Goal: Task Accomplishment & Management: Manage account settings

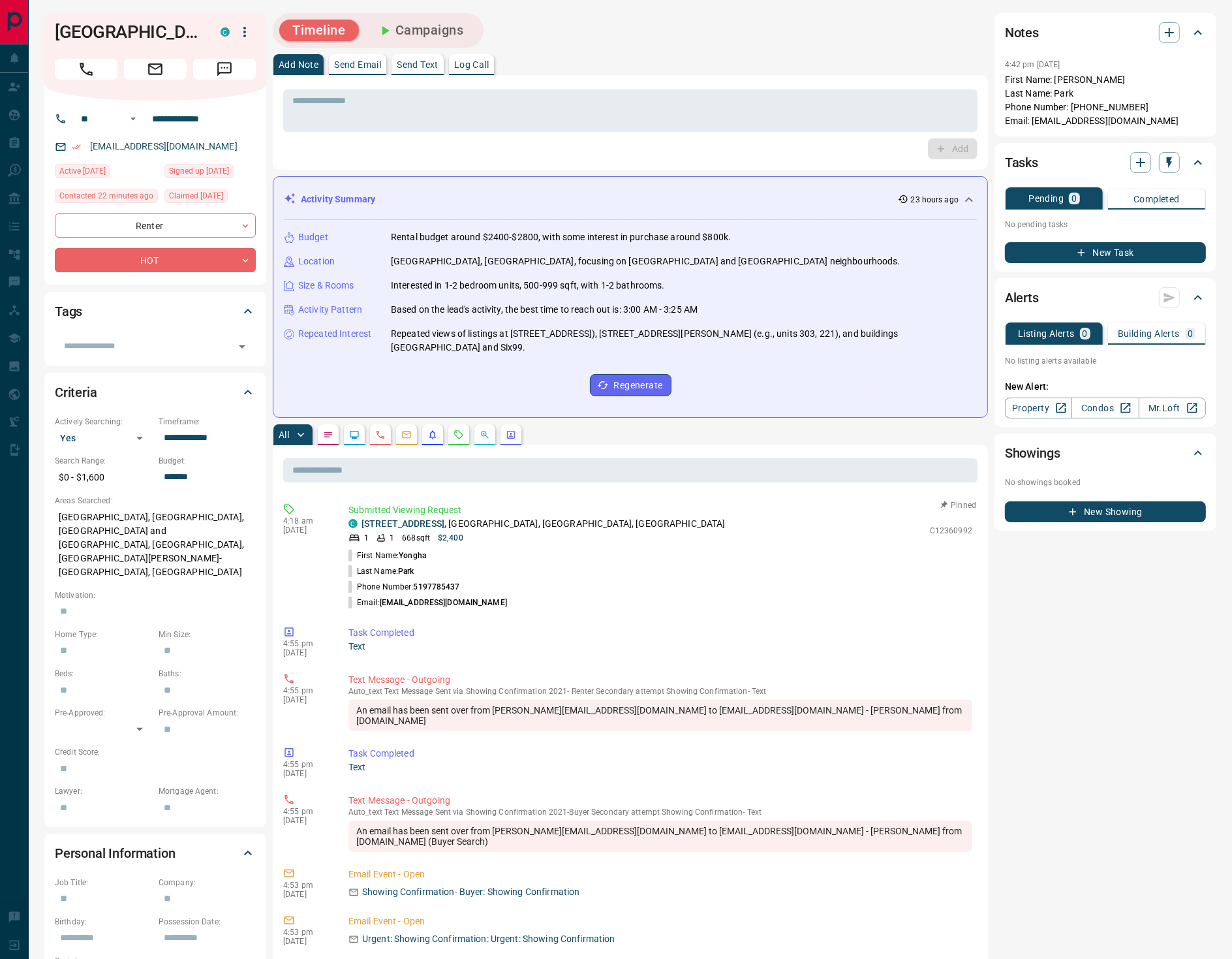
drag, startPoint x: 484, startPoint y: 599, endPoint x: 402, endPoint y: 597, distance: 82.0
click at [383, 601] on li "Email: [EMAIL_ADDRESS][DOMAIN_NAME]" at bounding box center [660, 602] width 624 height 15
copy p "[EMAIL_ADDRESS][DOMAIN_NAME]"
drag, startPoint x: 112, startPoint y: 33, endPoint x: 57, endPoint y: 37, distance: 55.1
click at [57, 37] on h1 "[GEOGRAPHIC_DATA]" at bounding box center [127, 32] width 146 height 21
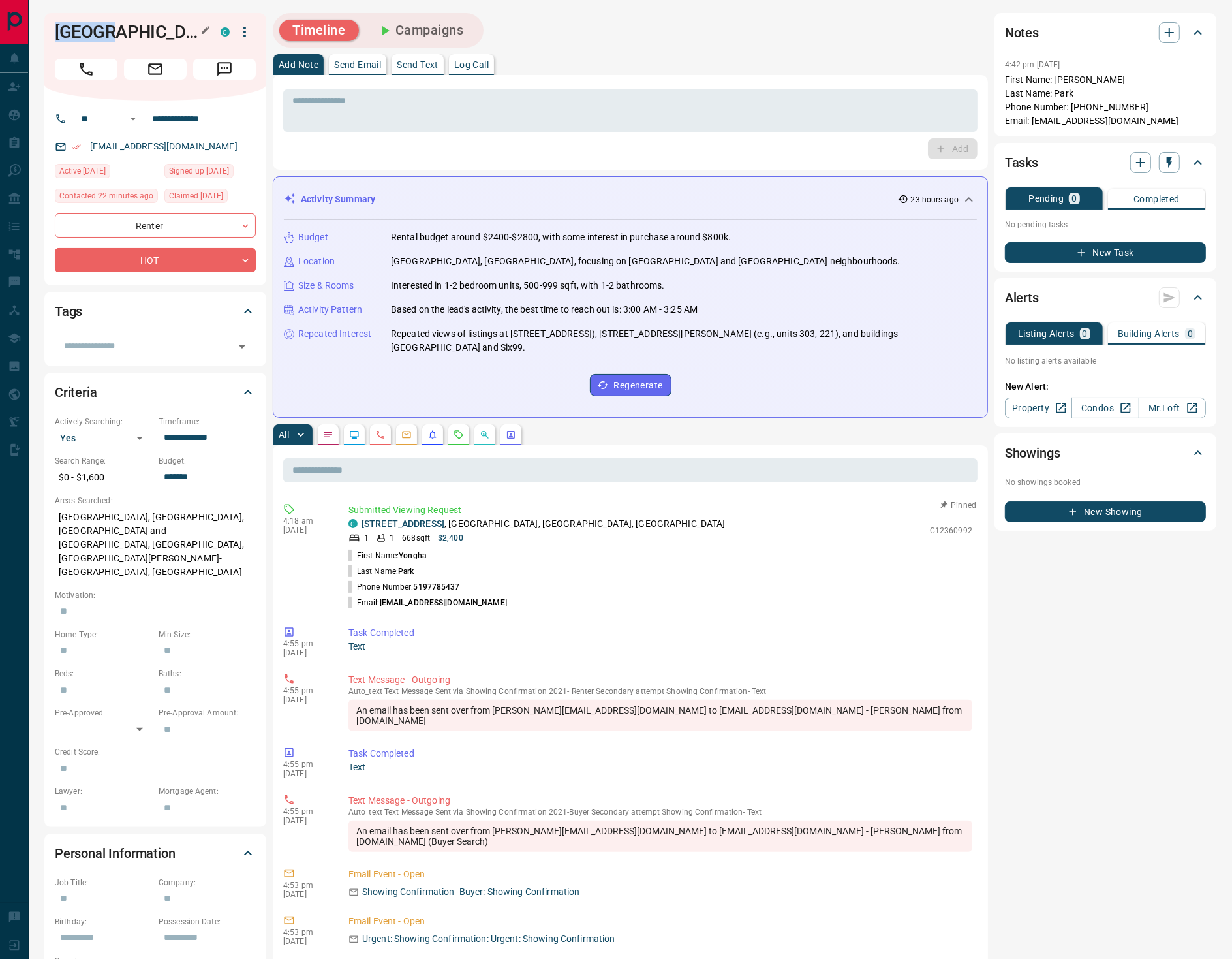
copy h1 "Yongha"
drag, startPoint x: 476, startPoint y: 598, endPoint x: 386, endPoint y: 603, distance: 90.1
click at [383, 603] on li "Email: [EMAIL_ADDRESS][DOMAIN_NAME]" at bounding box center [660, 602] width 624 height 15
copy p "[EMAIL_ADDRESS][DOMAIN_NAME]"
click at [446, 25] on button "Campaigns" at bounding box center [421, 31] width 113 height 22
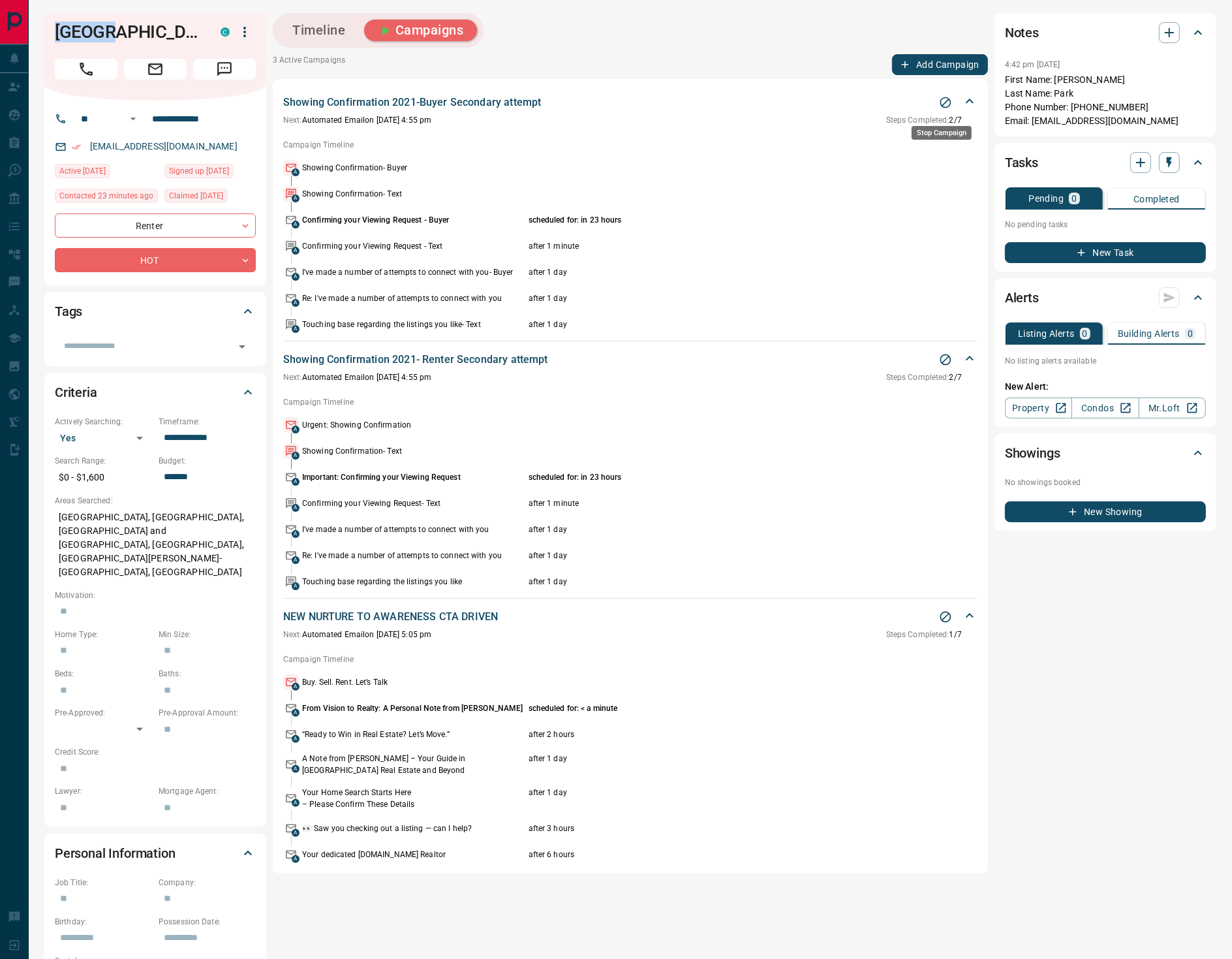
click at [950, 104] on button "Stop Campaign" at bounding box center [946, 103] width 20 height 20
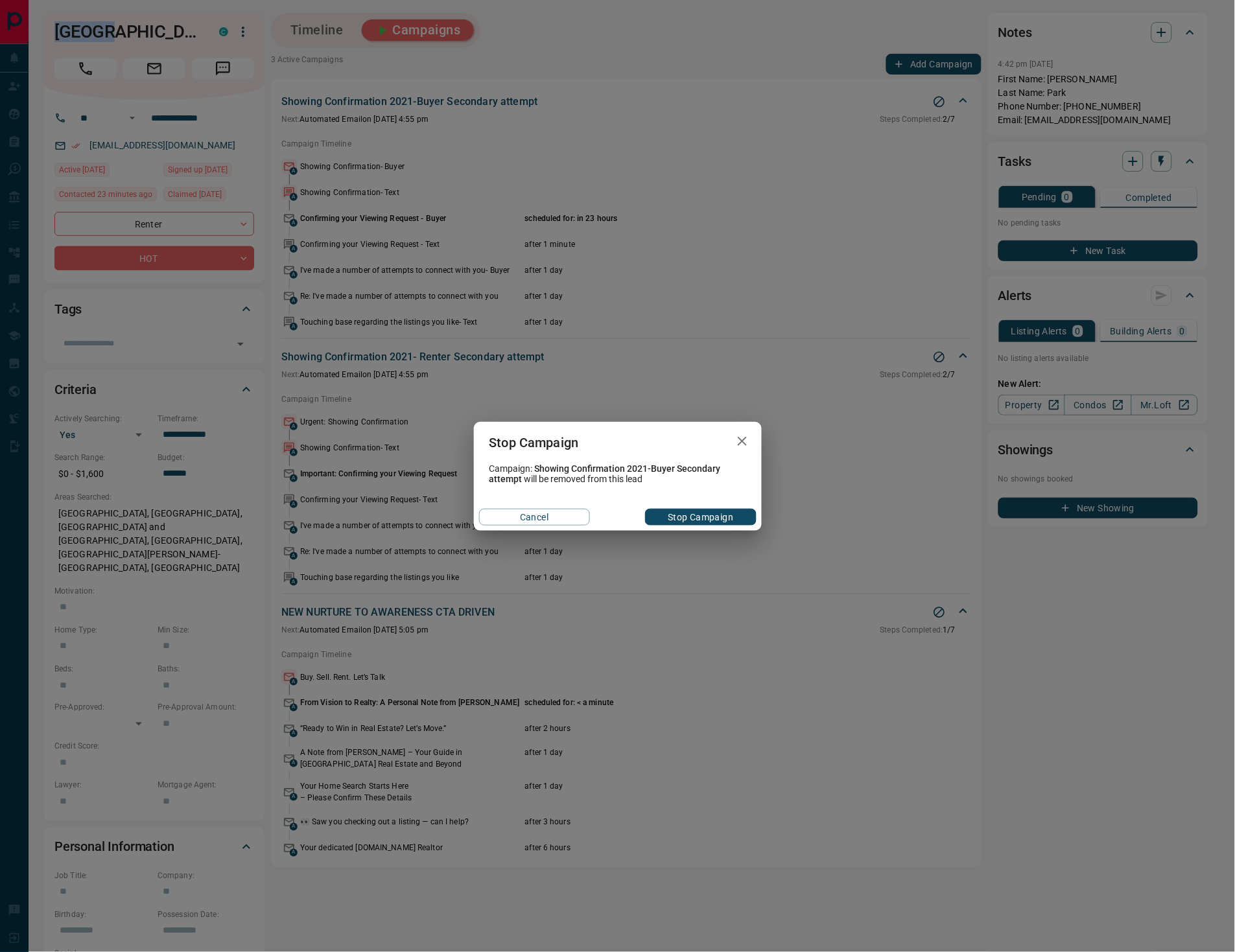
drag, startPoint x: 712, startPoint y: 520, endPoint x: 728, endPoint y: 517, distance: 16.3
click at [712, 520] on button "Stop Campaign" at bounding box center [700, 517] width 111 height 17
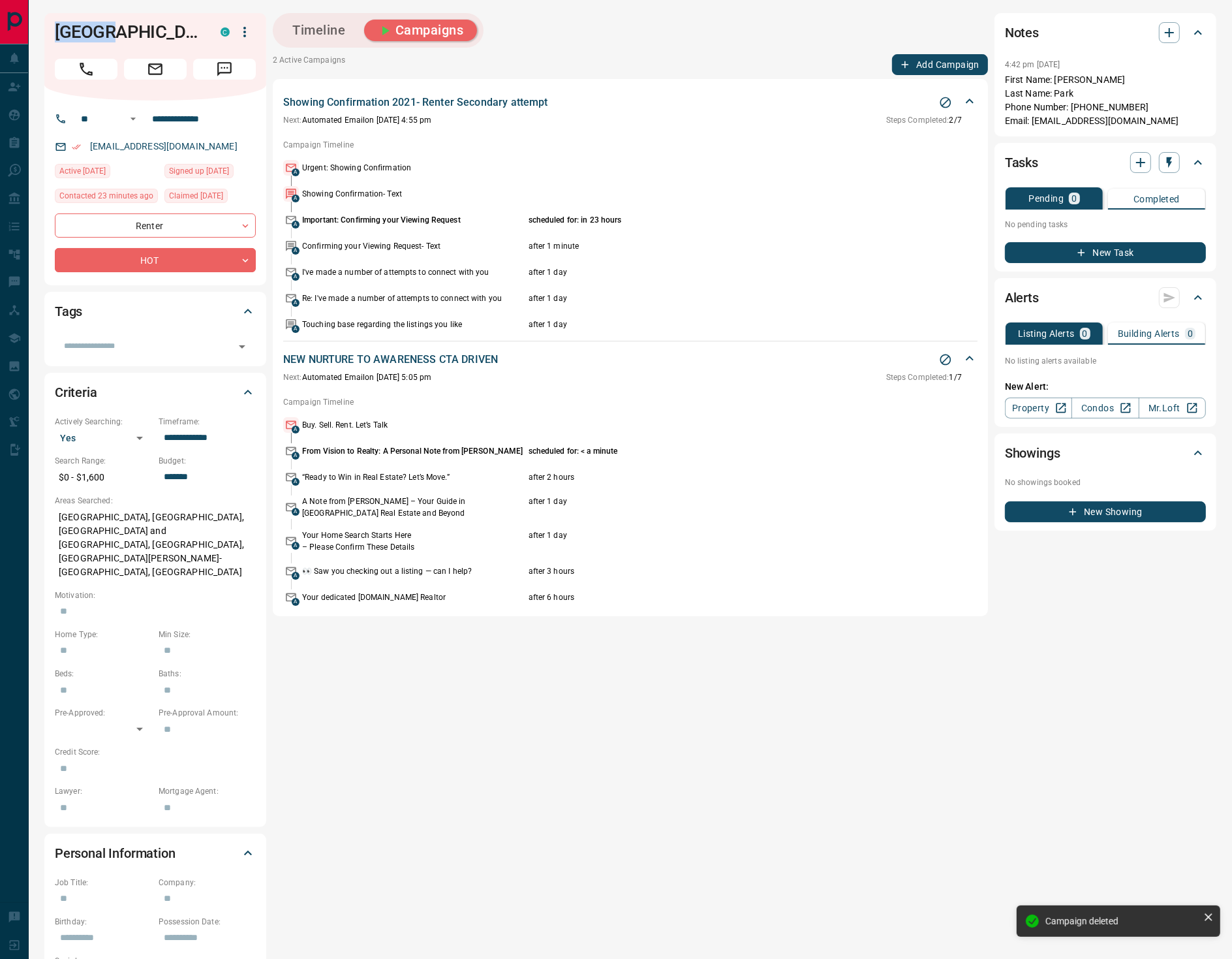
click at [945, 106] on icon "Stop Campaign" at bounding box center [946, 103] width 13 height 13
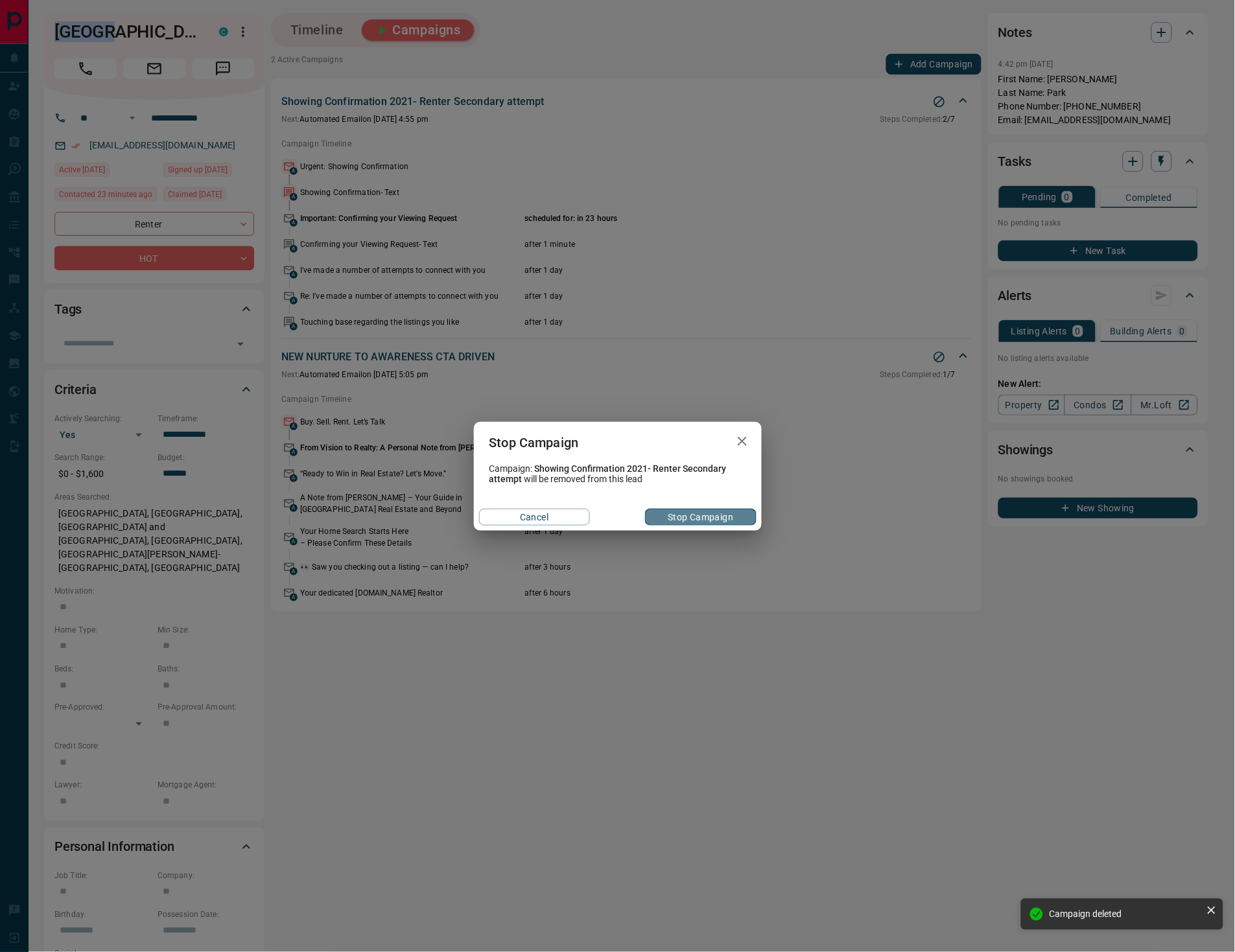
click at [711, 520] on button "Stop Campaign" at bounding box center [700, 517] width 111 height 17
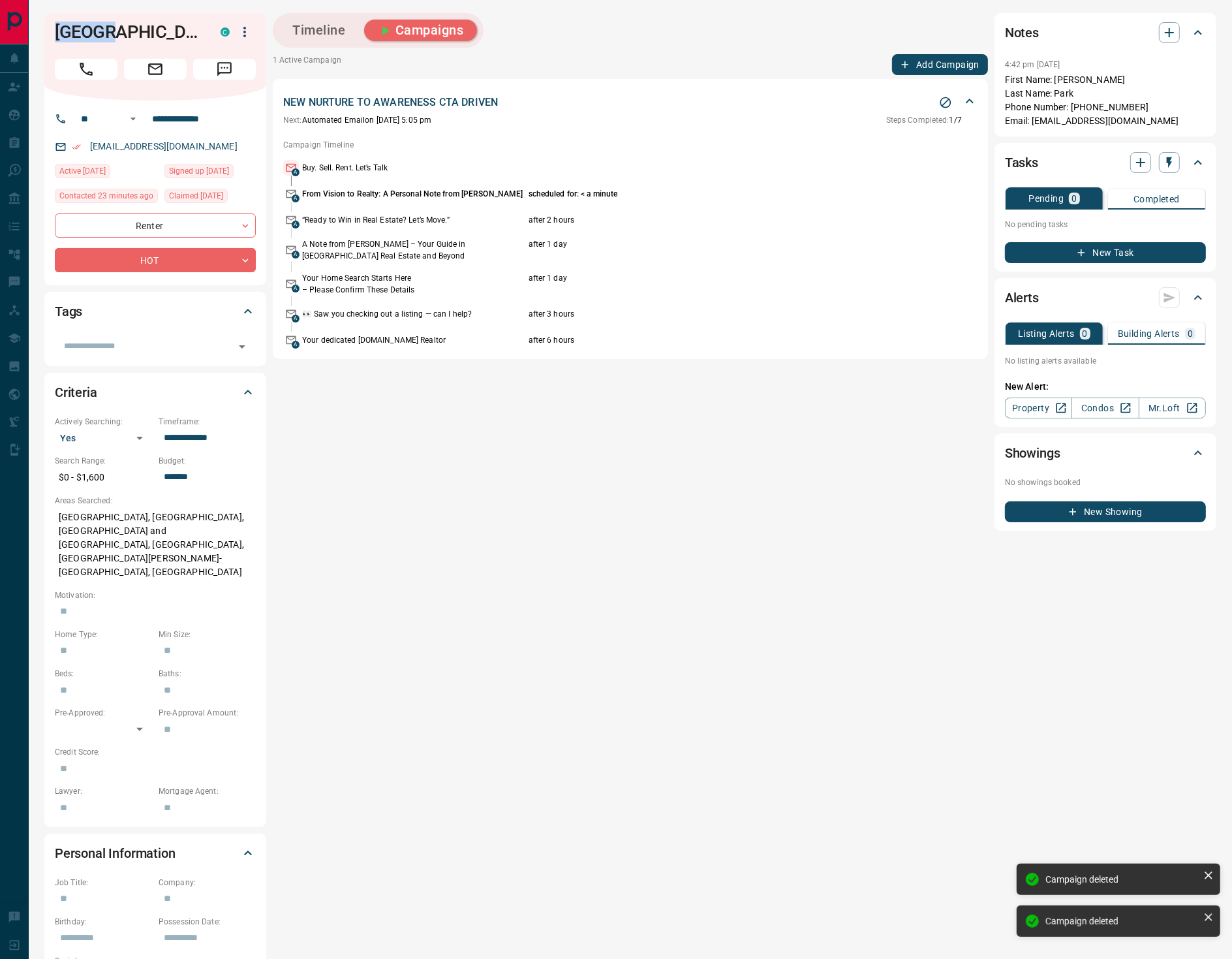
click at [947, 106] on icon "Stop Campaign" at bounding box center [947, 103] width 11 height 11
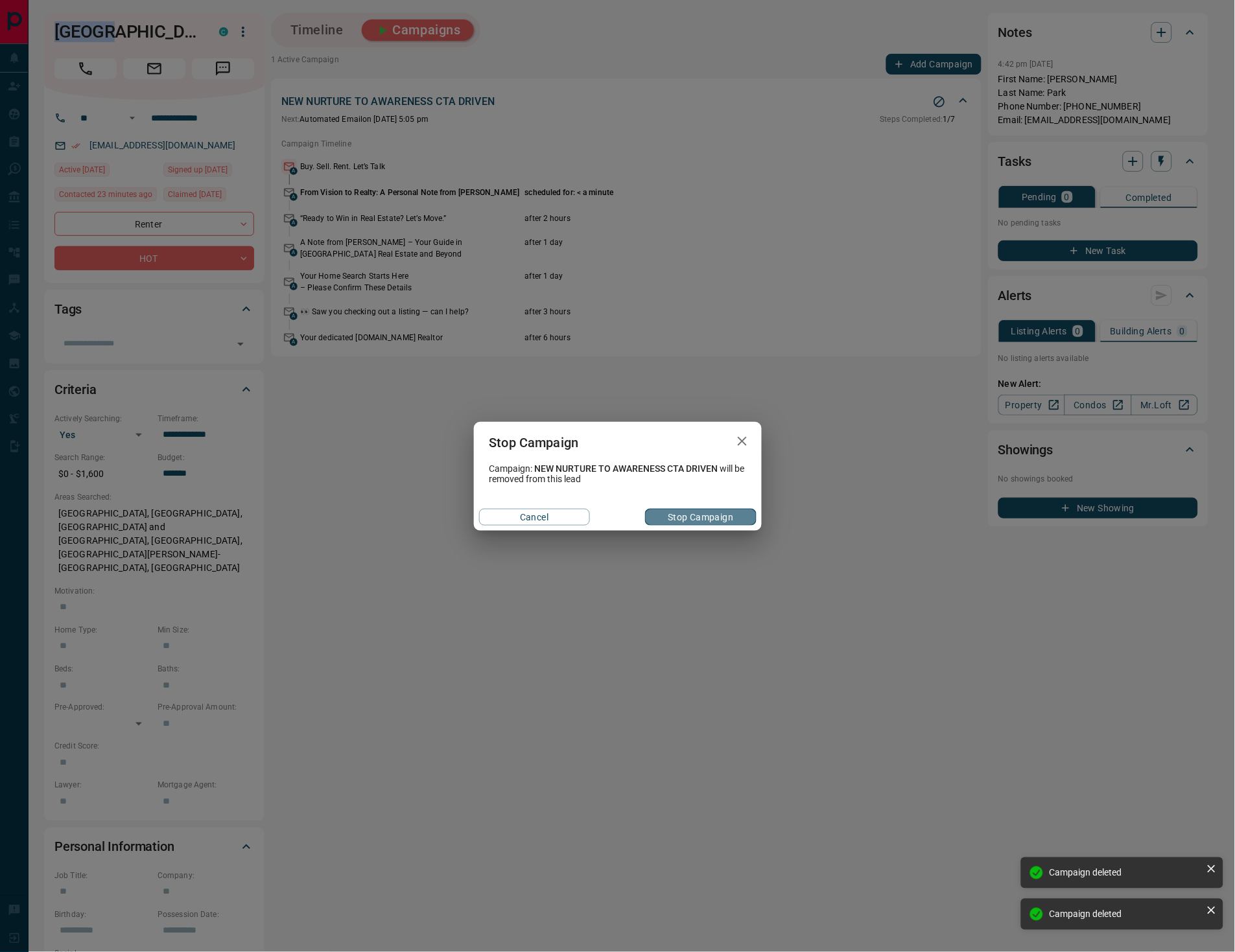
drag, startPoint x: 707, startPoint y: 513, endPoint x: 722, endPoint y: 506, distance: 16.6
click at [707, 513] on button "Stop Campaign" at bounding box center [700, 517] width 111 height 17
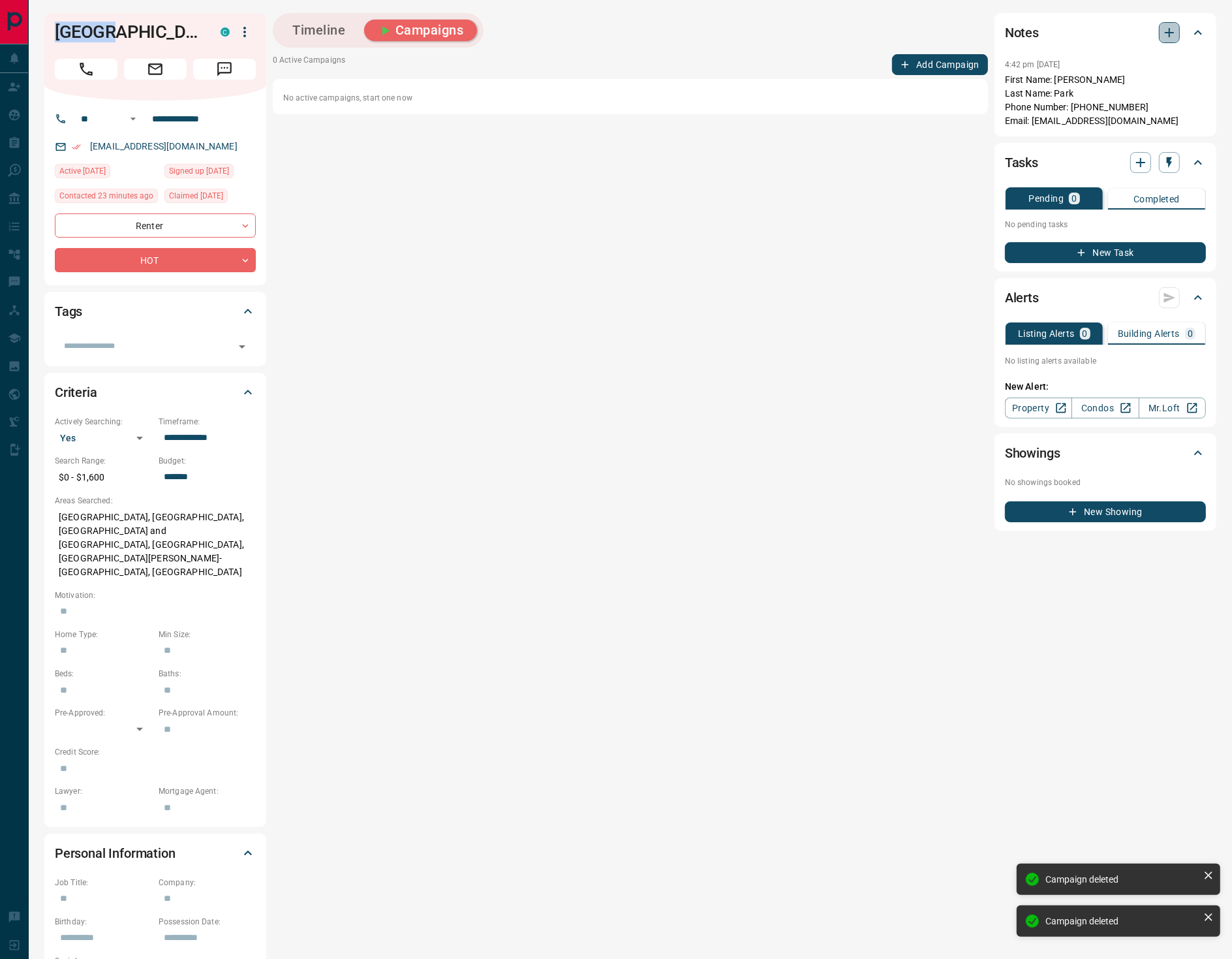
click at [1165, 33] on icon "button" at bounding box center [1169, 32] width 15 height 15
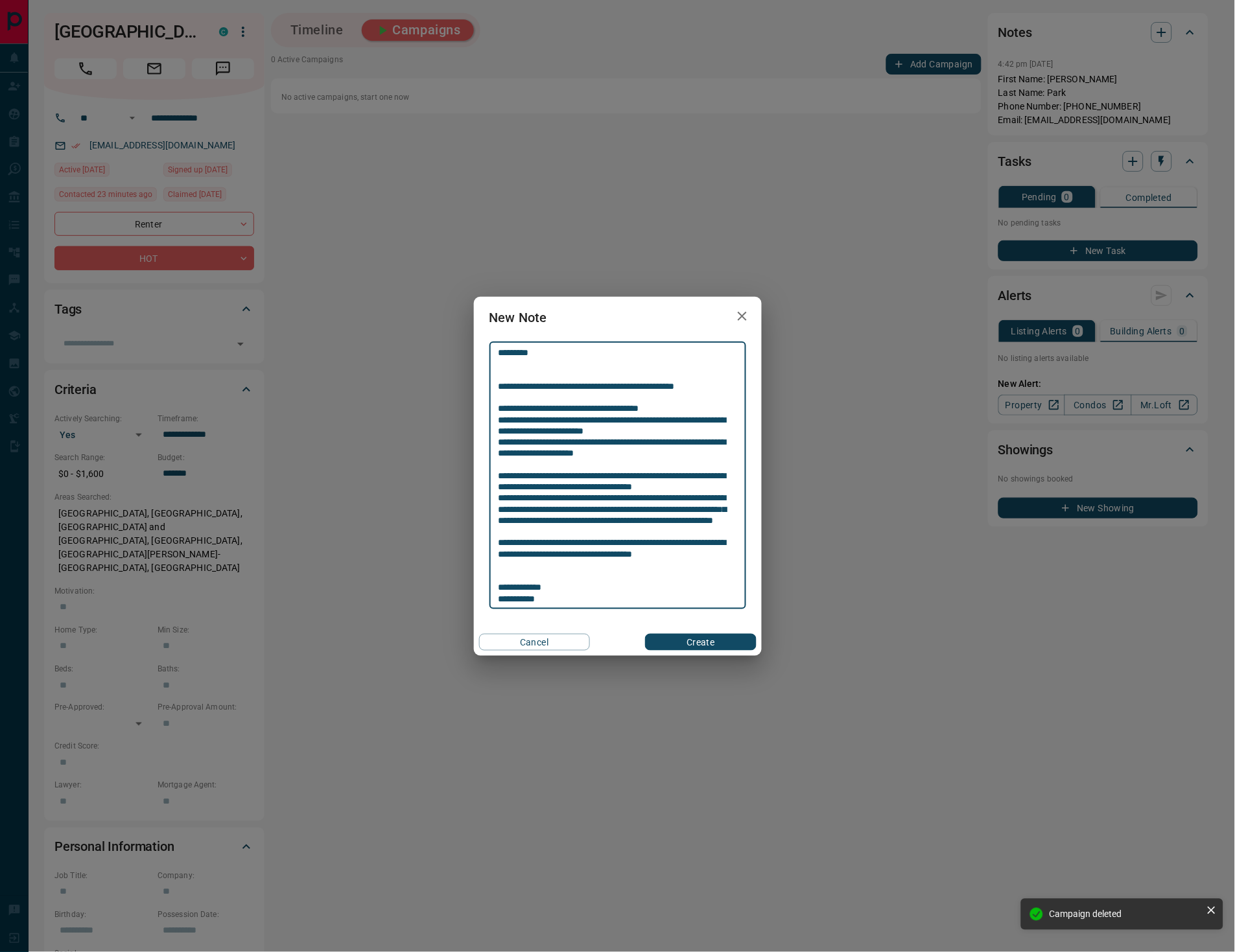
type textarea "**********"
drag, startPoint x: 675, startPoint y: 642, endPoint x: 587, endPoint y: 494, distance: 172.2
click at [675, 642] on button "Create" at bounding box center [700, 642] width 111 height 17
